Goal: Transaction & Acquisition: Purchase product/service

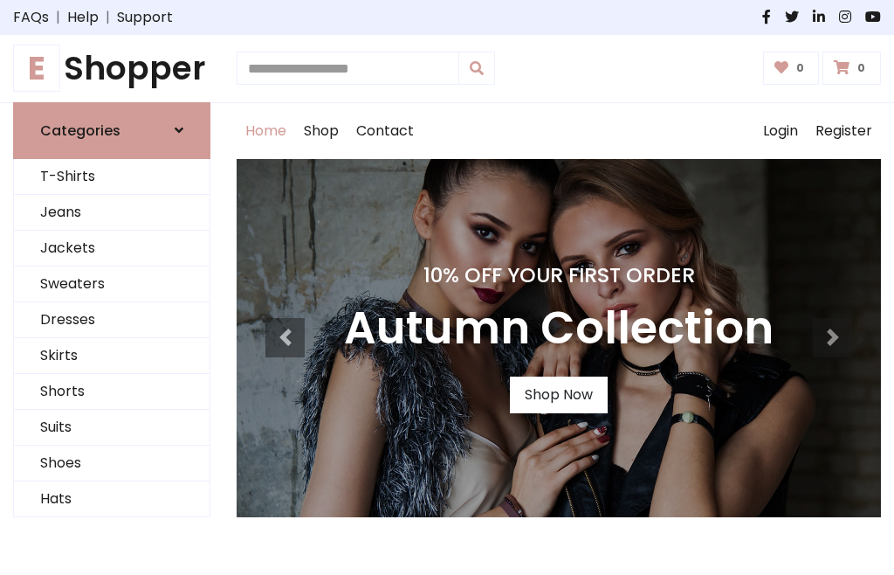
click at [447, 287] on h4 "10% Off Your First Order" at bounding box center [559, 275] width 430 height 24
click at [558, 394] on link "Shop Now" at bounding box center [559, 394] width 98 height 37
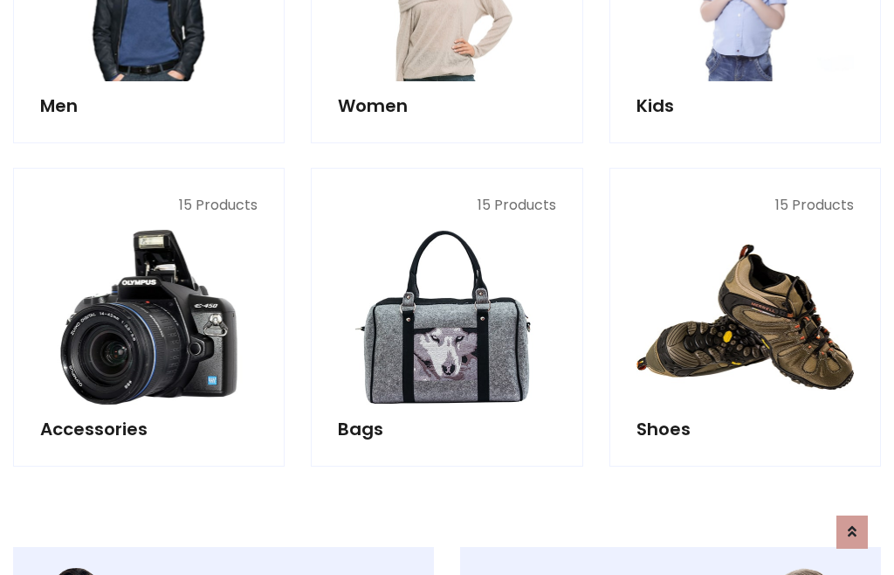
scroll to position [1741, 0]
